Goal: Navigation & Orientation: Find specific page/section

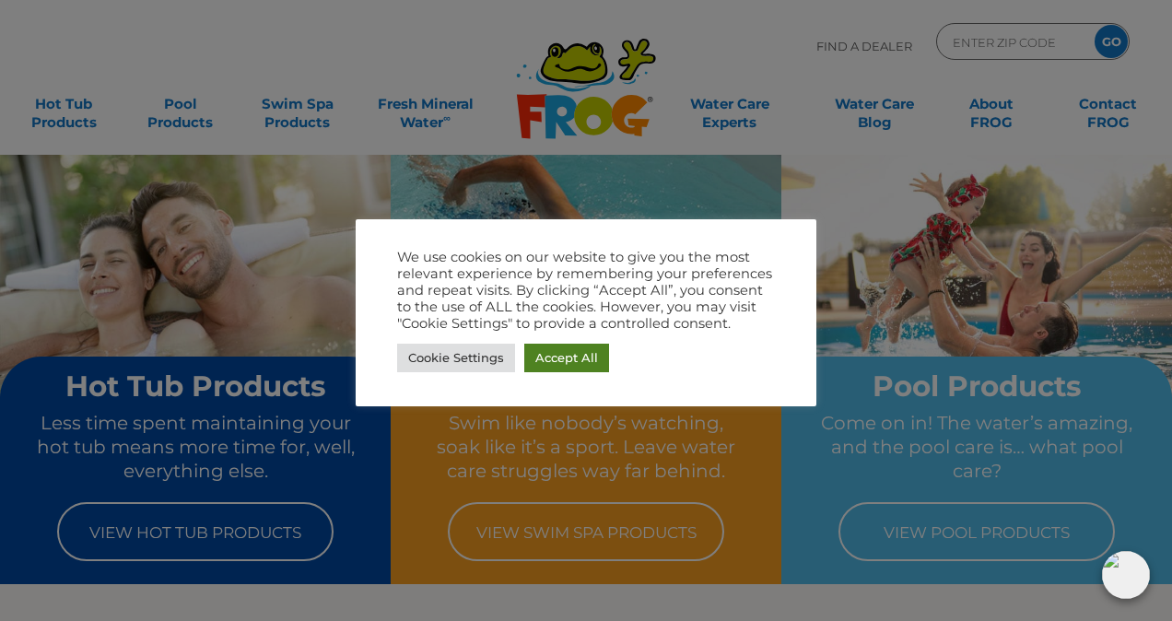
click at [549, 355] on link "Accept All" at bounding box center [566, 358] width 85 height 29
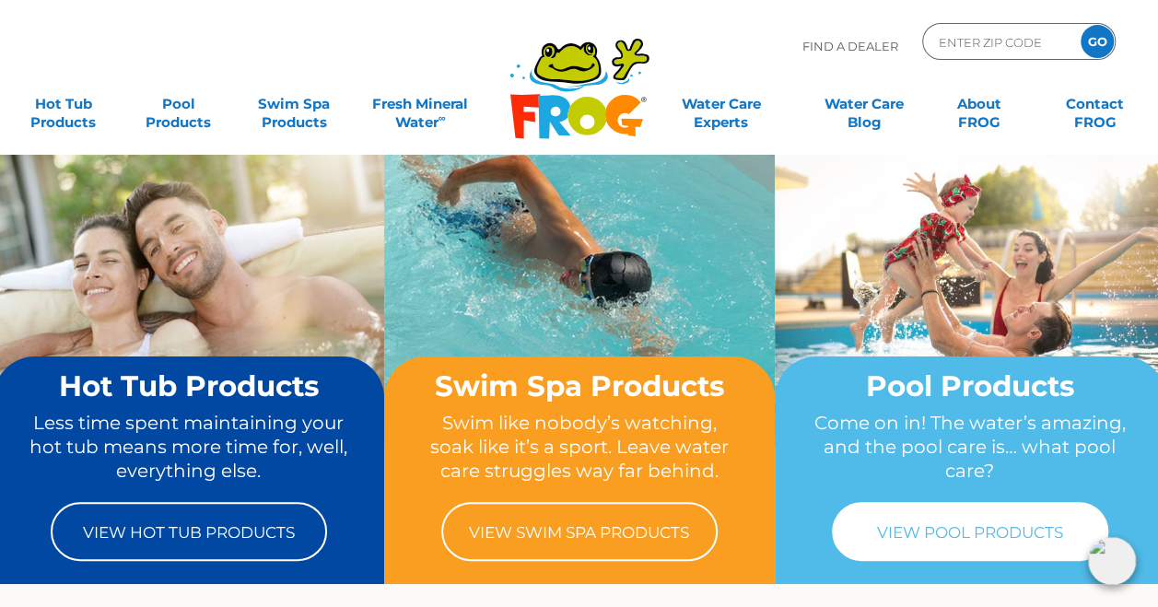
click at [891, 523] on link "View Pool Products" at bounding box center [970, 531] width 276 height 59
